Goal: Task Accomplishment & Management: Use online tool/utility

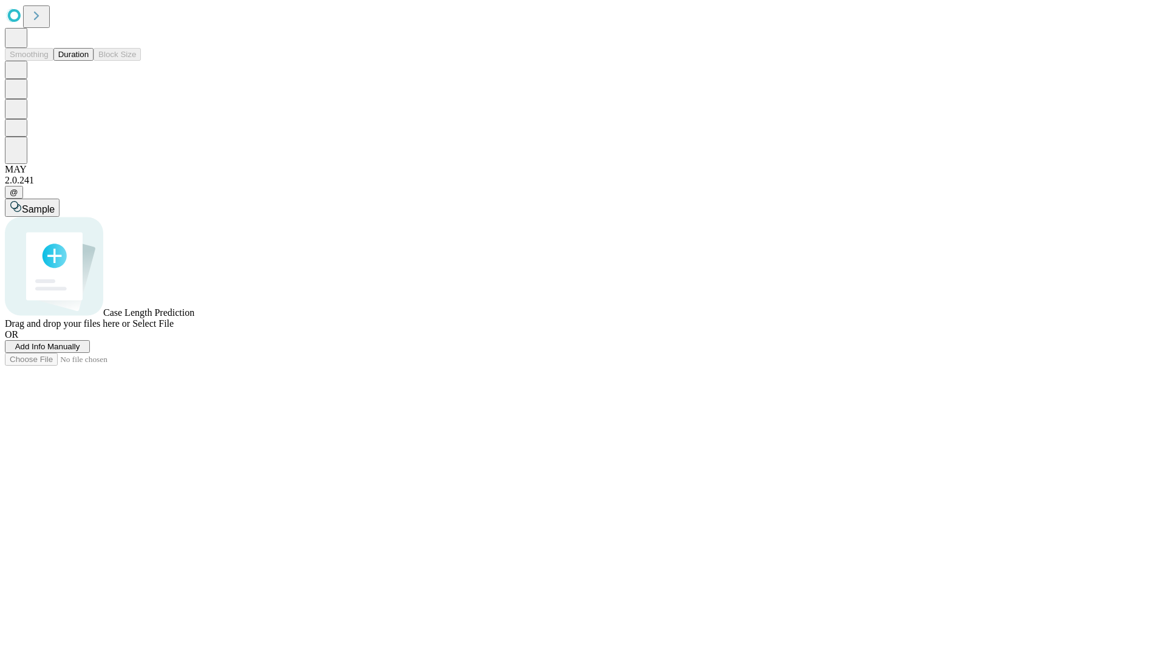
click at [89, 61] on button "Duration" at bounding box center [73, 54] width 40 height 13
click at [80, 351] on span "Add Info Manually" at bounding box center [47, 346] width 65 height 9
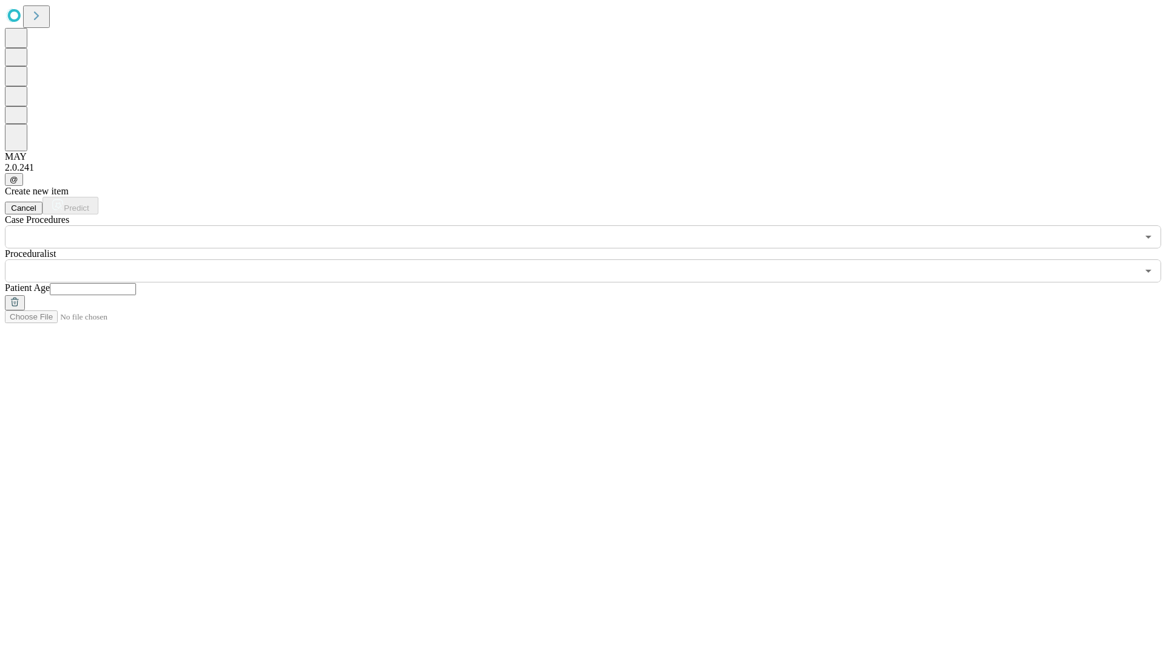
click at [136, 283] on input "text" at bounding box center [93, 289] width 86 height 12
type input "**"
click at [591, 259] on input "text" at bounding box center [571, 270] width 1133 height 23
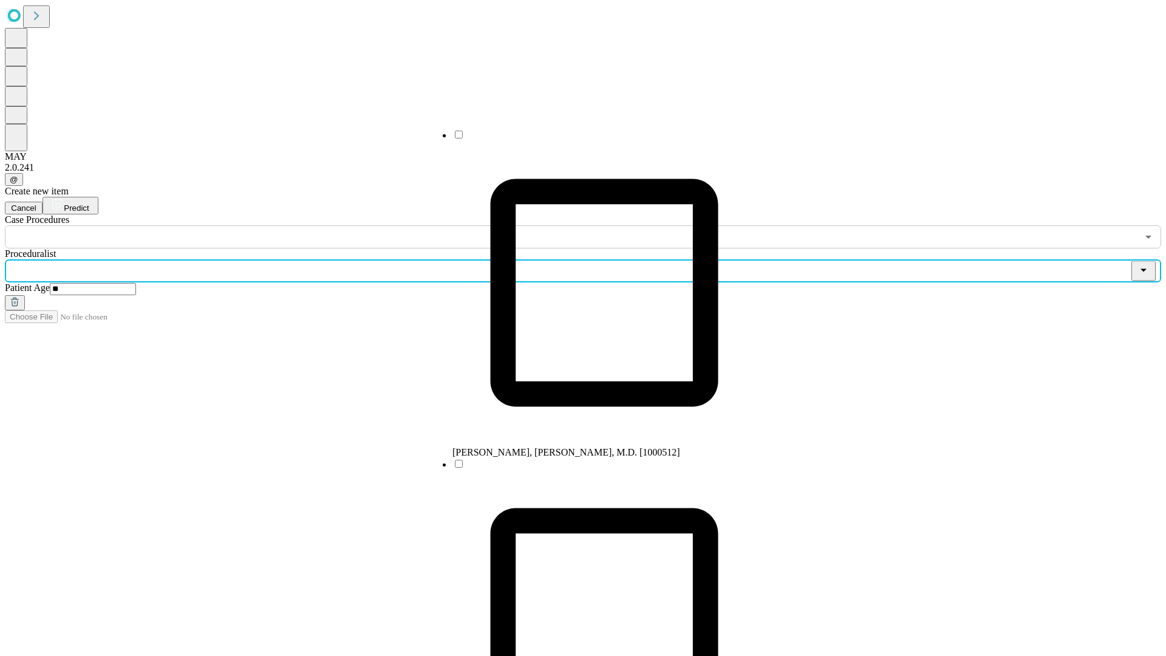
click at [592, 139] on li "[PERSON_NAME], [PERSON_NAME], M.D. [1000512]" at bounding box center [604, 293] width 304 height 329
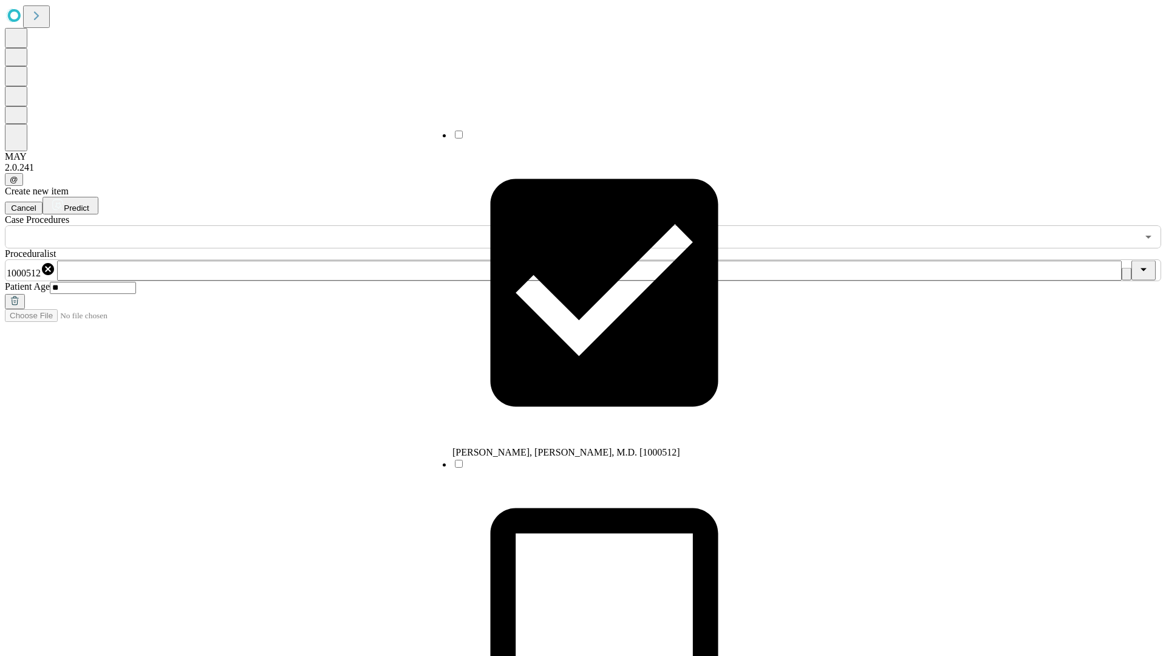
click at [255, 225] on input "text" at bounding box center [571, 236] width 1133 height 23
